Goal: Consume media (video, audio)

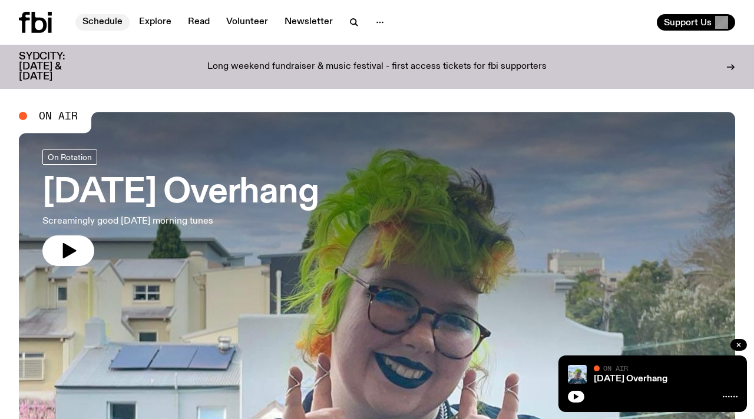
click at [123, 20] on link "Schedule" at bounding box center [102, 22] width 54 height 16
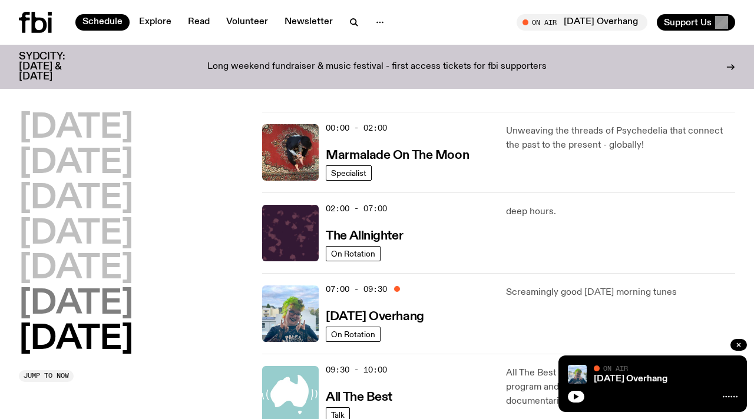
click at [115, 300] on h2 "[DATE]" at bounding box center [76, 304] width 114 height 33
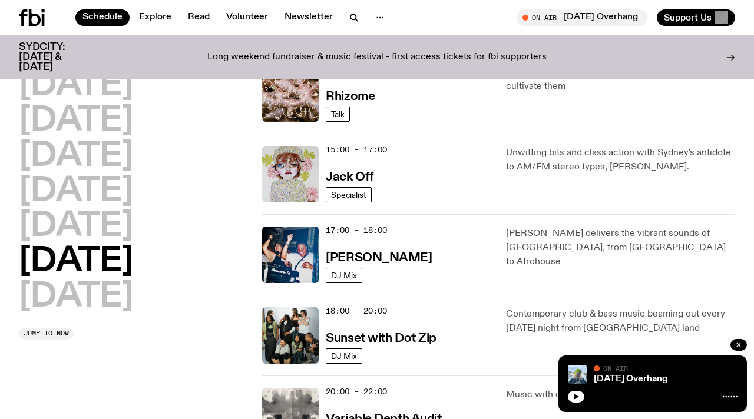
scroll to position [531, 0]
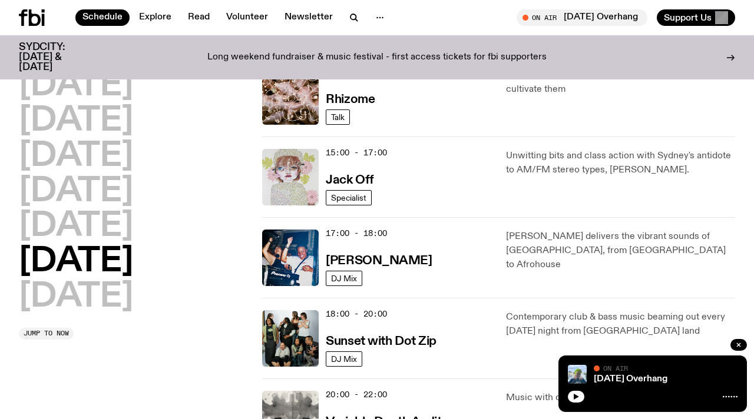
click at [314, 181] on img at bounding box center [290, 177] width 57 height 57
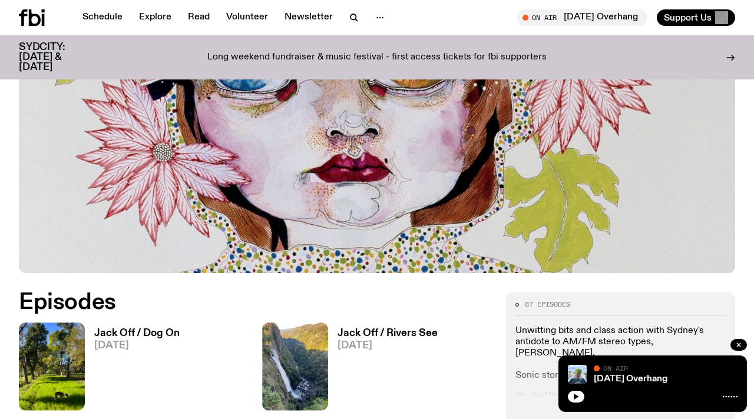
scroll to position [303, 0]
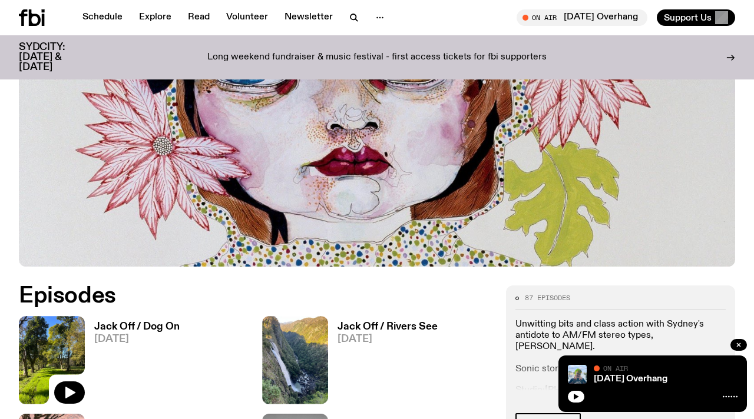
click at [61, 347] on img at bounding box center [52, 360] width 66 height 88
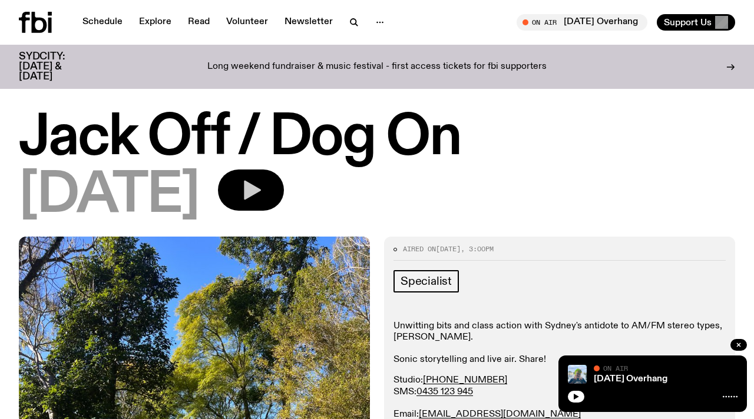
click at [263, 200] on icon "button" at bounding box center [251, 190] width 24 height 24
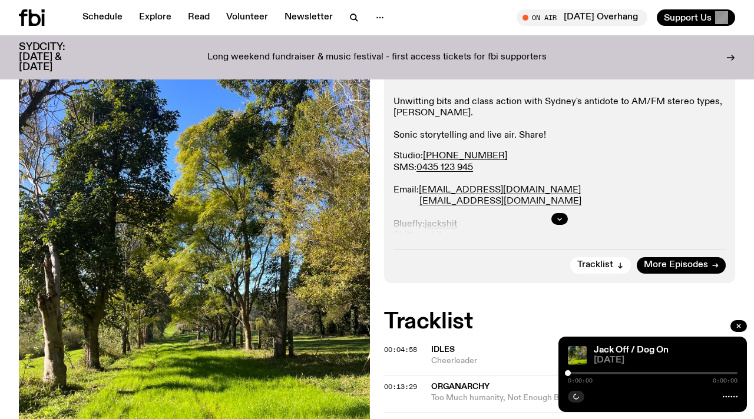
scroll to position [213, 0]
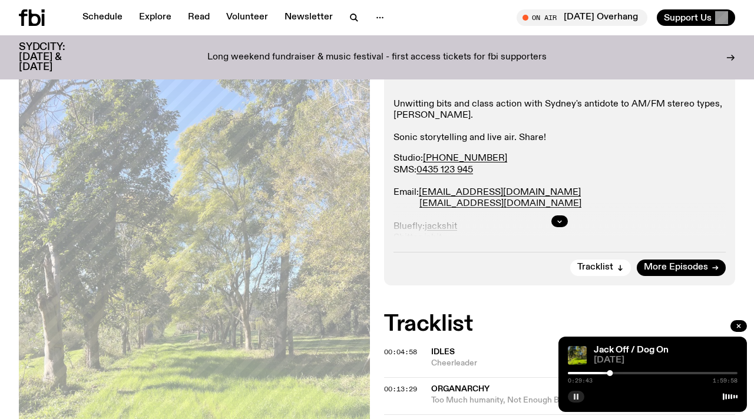
click at [574, 398] on rect "button" at bounding box center [575, 397] width 2 height 6
